Goal: Find specific page/section: Find specific page/section

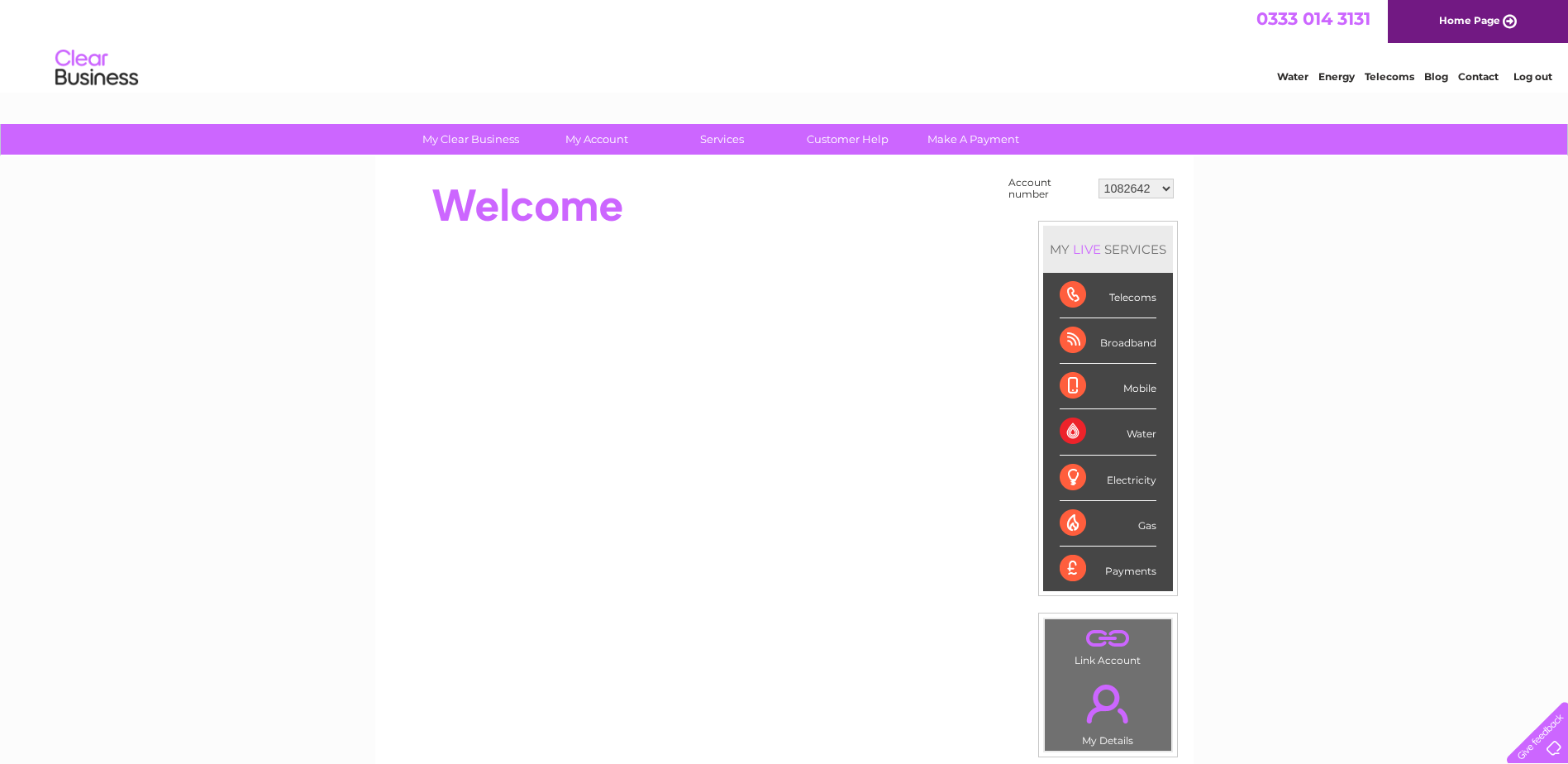
click at [1164, 187] on select "1082642 30324115" at bounding box center [1136, 188] width 75 height 20
select select "30324115"
click at [1099, 179] on select "1082642 30324115" at bounding box center [1136, 188] width 75 height 20
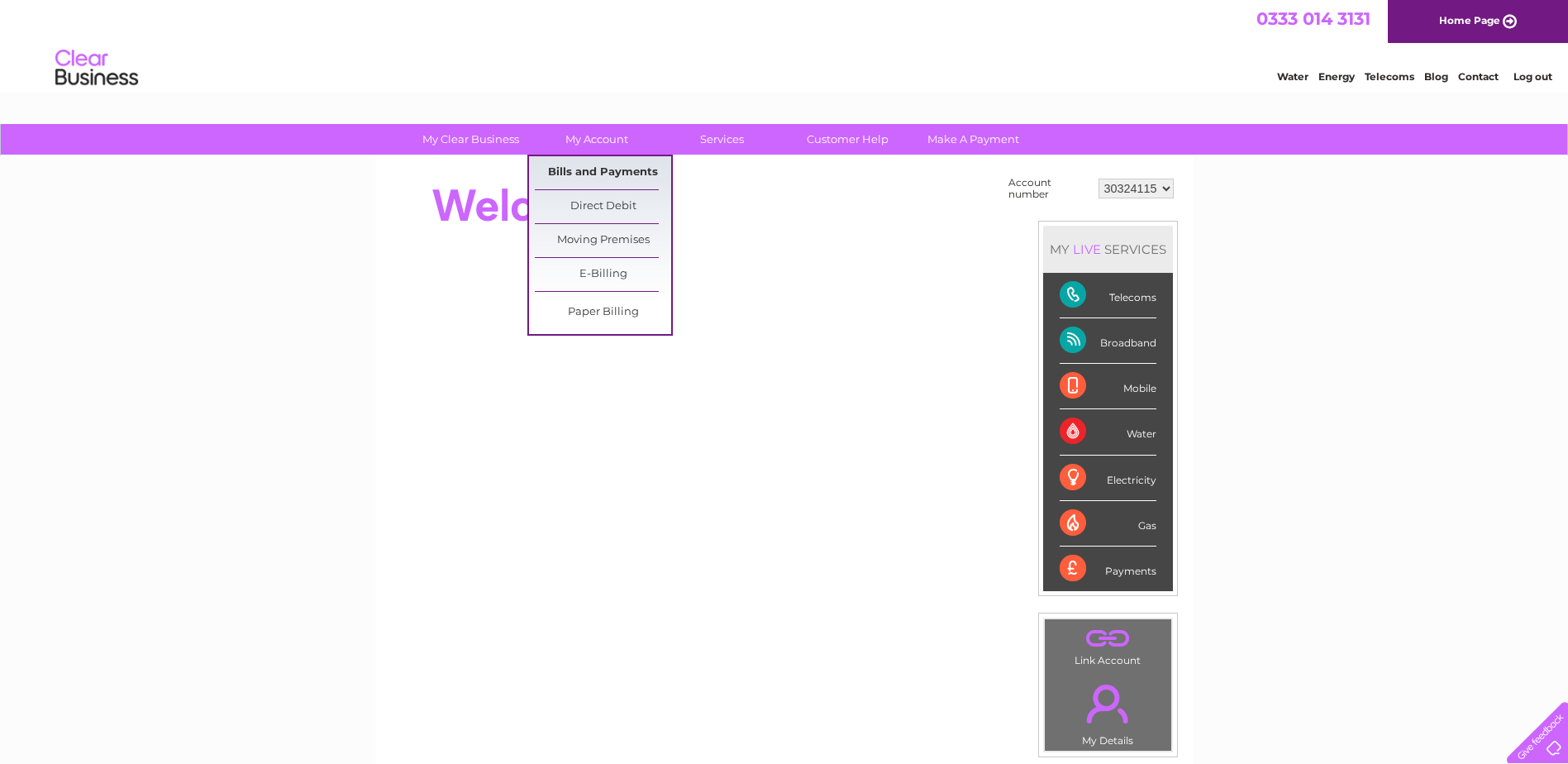
click at [594, 175] on link "Bills and Payments" at bounding box center [603, 172] width 137 height 33
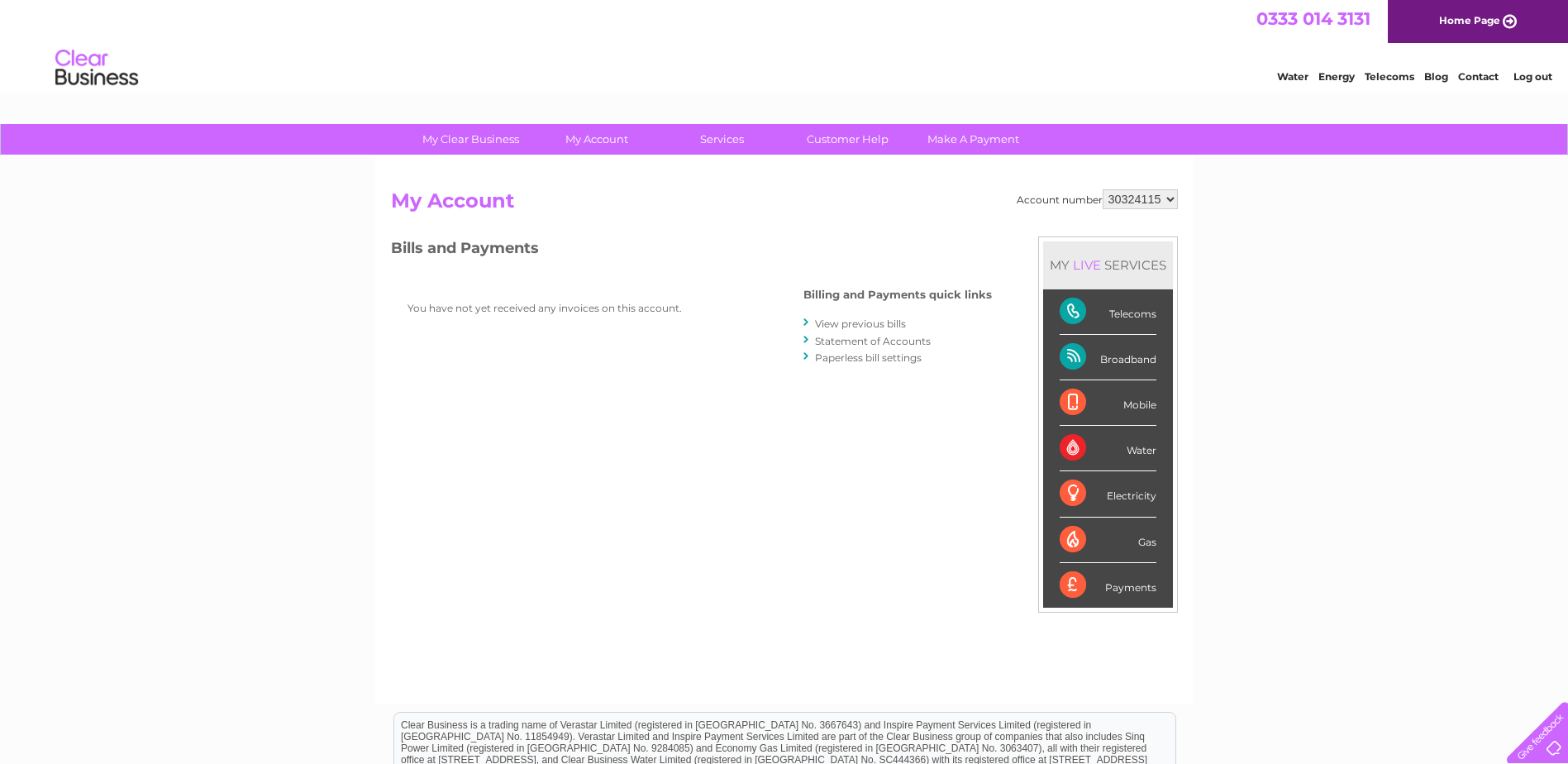
click at [1172, 198] on select "1082642 30324115" at bounding box center [1140, 198] width 75 height 20
select select "1082642"
click at [1103, 189] on select "1082642 30324115" at bounding box center [1140, 198] width 75 height 20
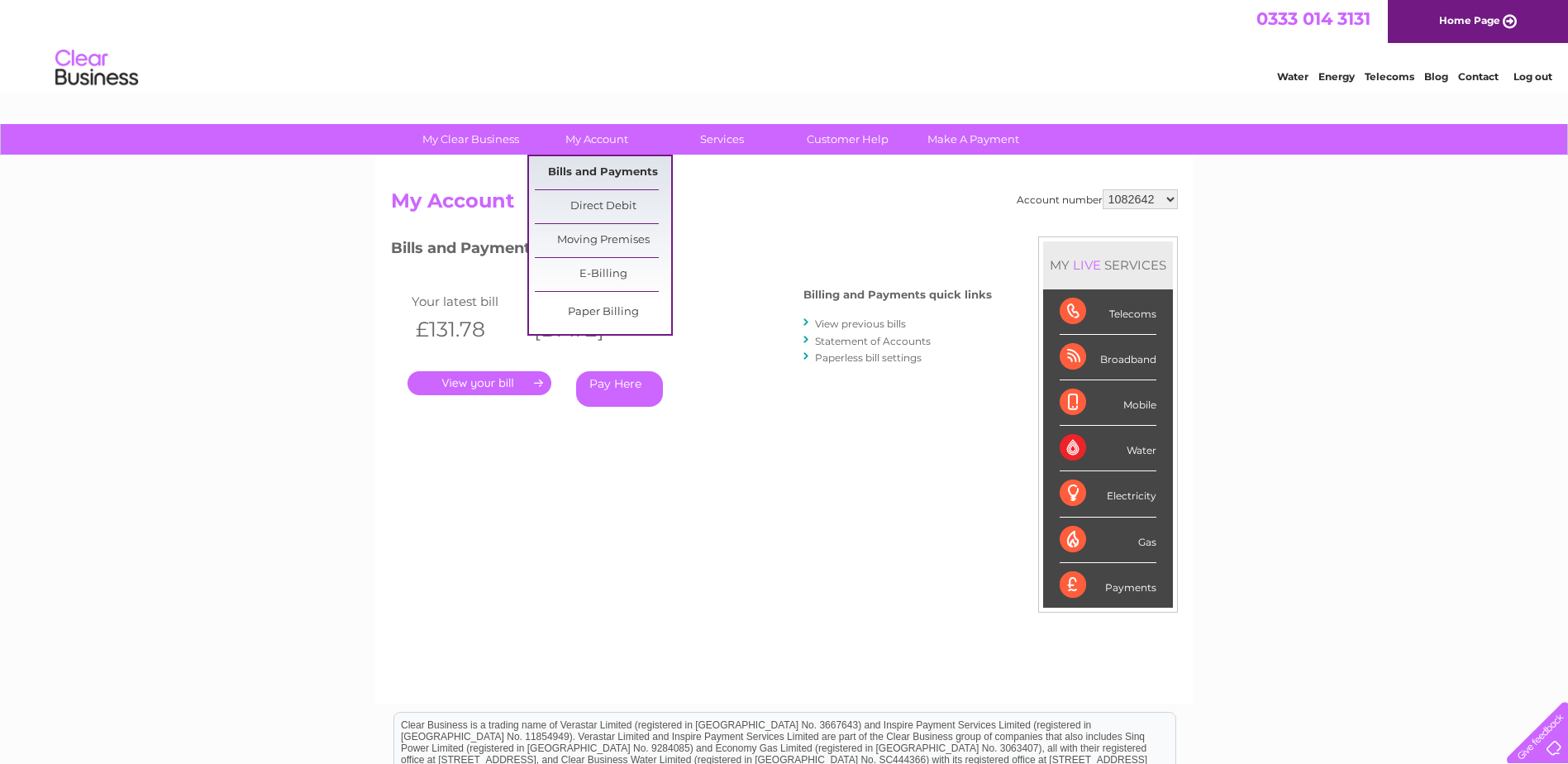
click at [603, 171] on link "Bills and Payments" at bounding box center [603, 172] width 137 height 33
